Goal: Information Seeking & Learning: Understand process/instructions

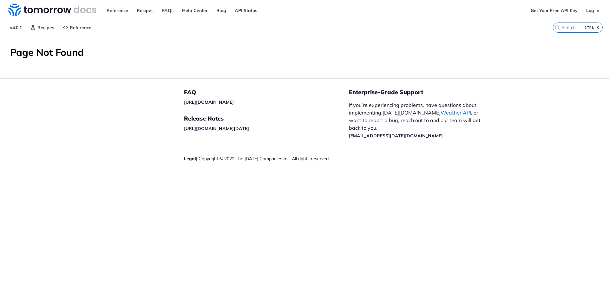
click at [440, 113] on link "Weather API" at bounding box center [455, 112] width 30 height 6
click at [117, 11] on link "Reference" at bounding box center [117, 11] width 29 height 10
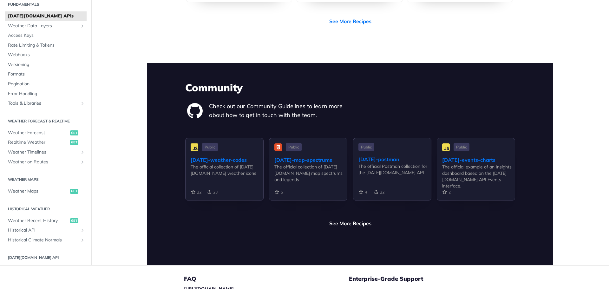
scroll to position [1313, 0]
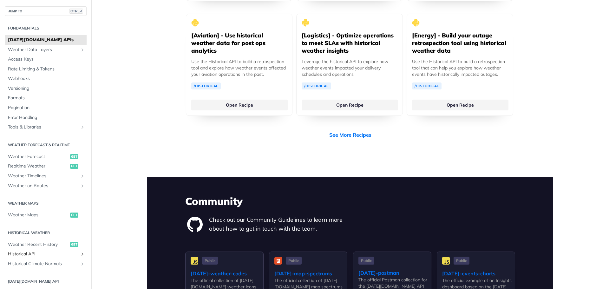
click at [35, 251] on span "Historical API" at bounding box center [43, 254] width 70 height 6
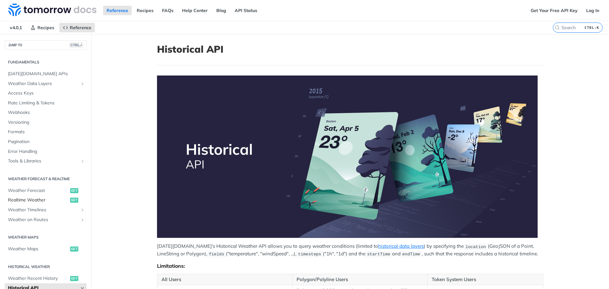
click at [36, 201] on span "Realtime Weather" at bounding box center [38, 200] width 61 height 6
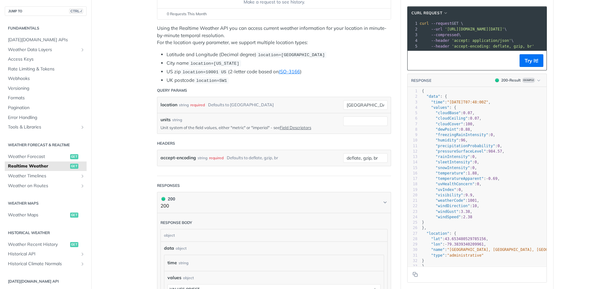
scroll to position [63, 0]
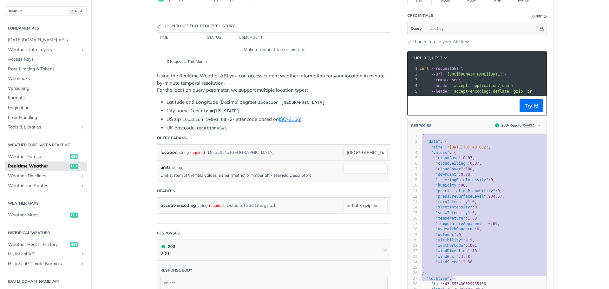
type textarea "{ "data": { "time": "2023-01-26T07:48:00Z", "values": { "cloudBase": 0.07, "clo…"
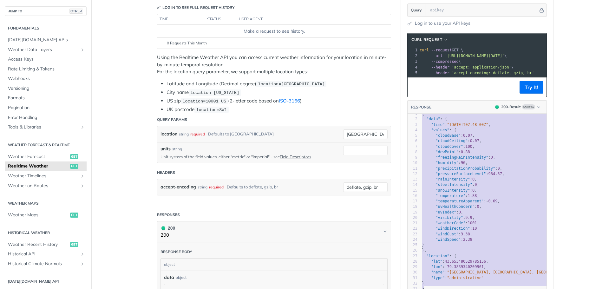
drag, startPoint x: 420, startPoint y: 142, endPoint x: 495, endPoint y: 267, distance: 146.3
click at [492, 288] on div "{ "data": { "time": "2023-01-26T07:48:00Z", "values": { "cloudBase": 0.07, "clo…" at bounding box center [476, 203] width 139 height 179
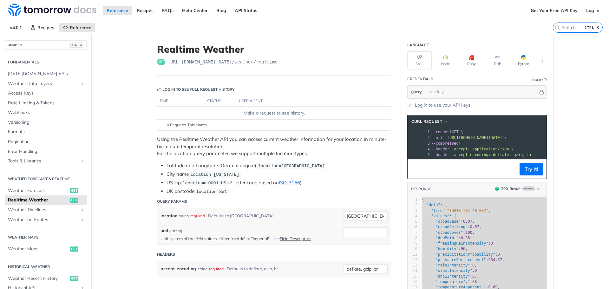
scroll to position [0, 31]
drag, startPoint x: 443, startPoint y: 139, endPoint x: 538, endPoint y: 139, distance: 95.8
click at [478, 139] on span "'https://api.tomorrow.io/v4/weather/realtime?location=toronto'" at bounding box center [448, 137] width 60 height 4
drag, startPoint x: 538, startPoint y: 138, endPoint x: 449, endPoint y: 137, distance: 89.4
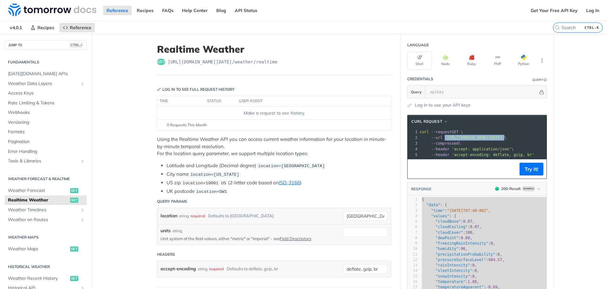
click at [445, 136] on span "'https://api.tomorrow.io/v4/weather/realtime?location=toronto'" at bounding box center [475, 137] width 60 height 4
copy span "'https://api.tomorrow.io/v4/weather/realtime?location=toronto'"
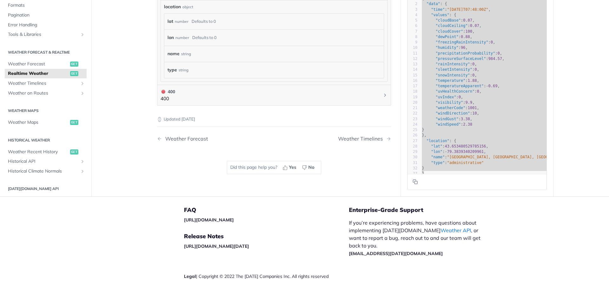
scroll to position [412, 0]
